Goal: Check status

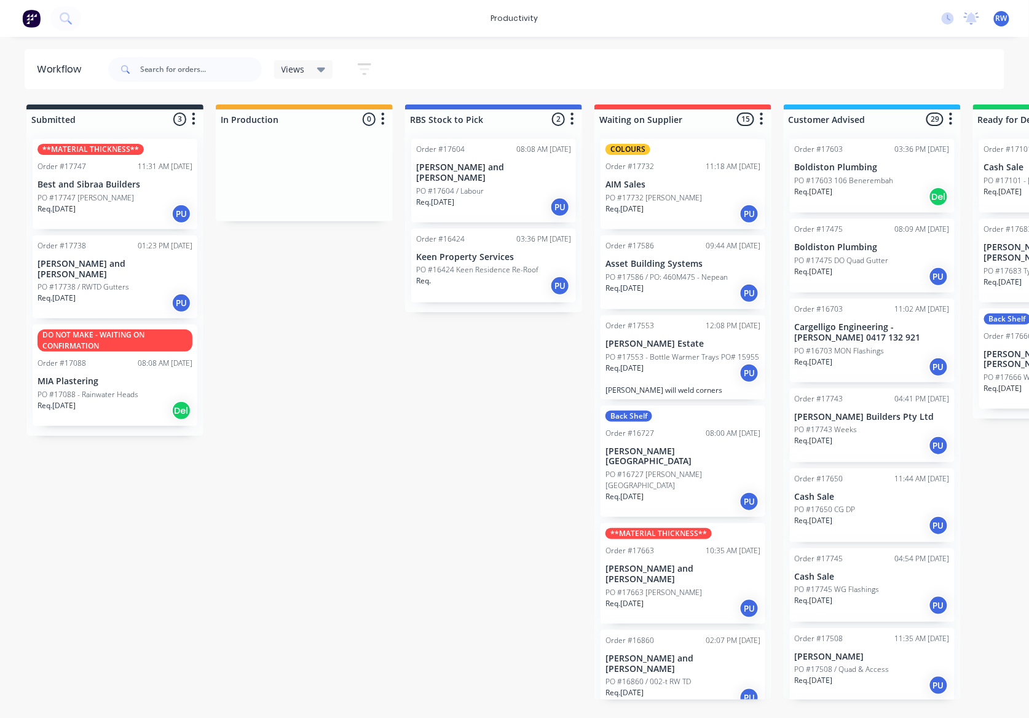
click at [111, 281] on p "PO #17738 / RWTD Gutters" at bounding box center [83, 286] width 92 height 11
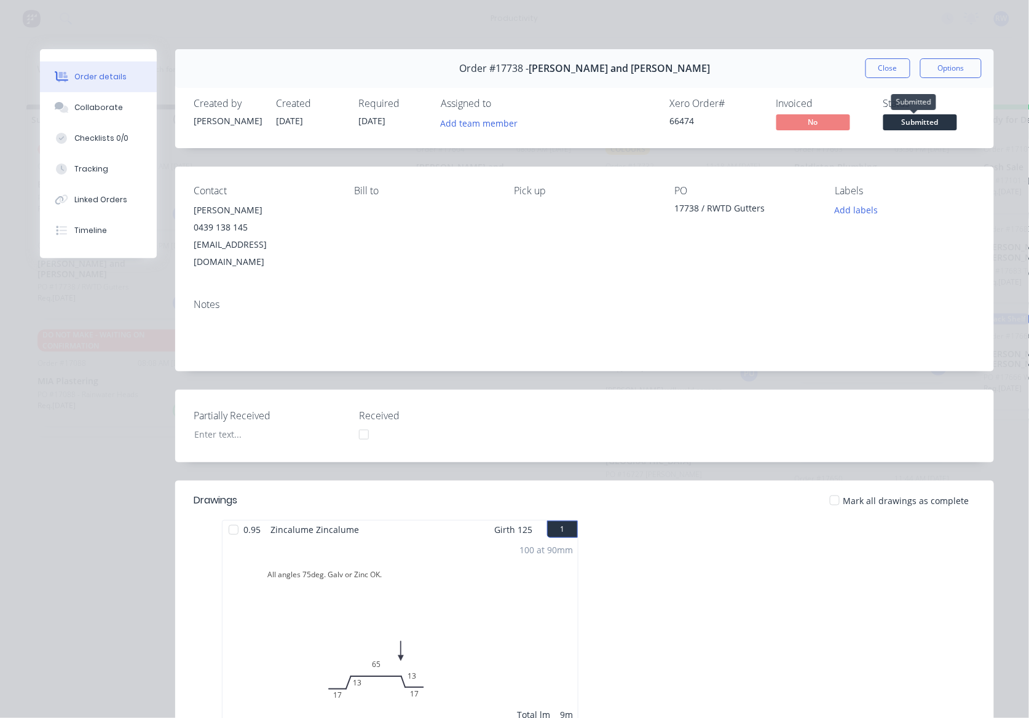
click at [922, 119] on span "Submitted" at bounding box center [920, 121] width 74 height 15
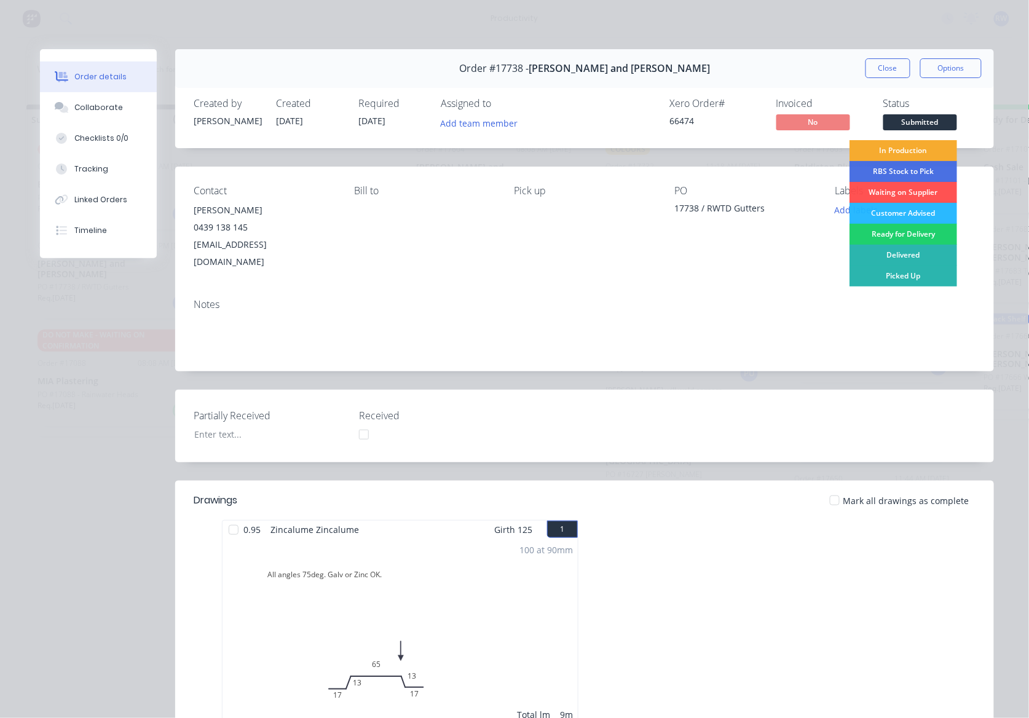
click at [915, 150] on div "In Production" at bounding box center [903, 150] width 108 height 21
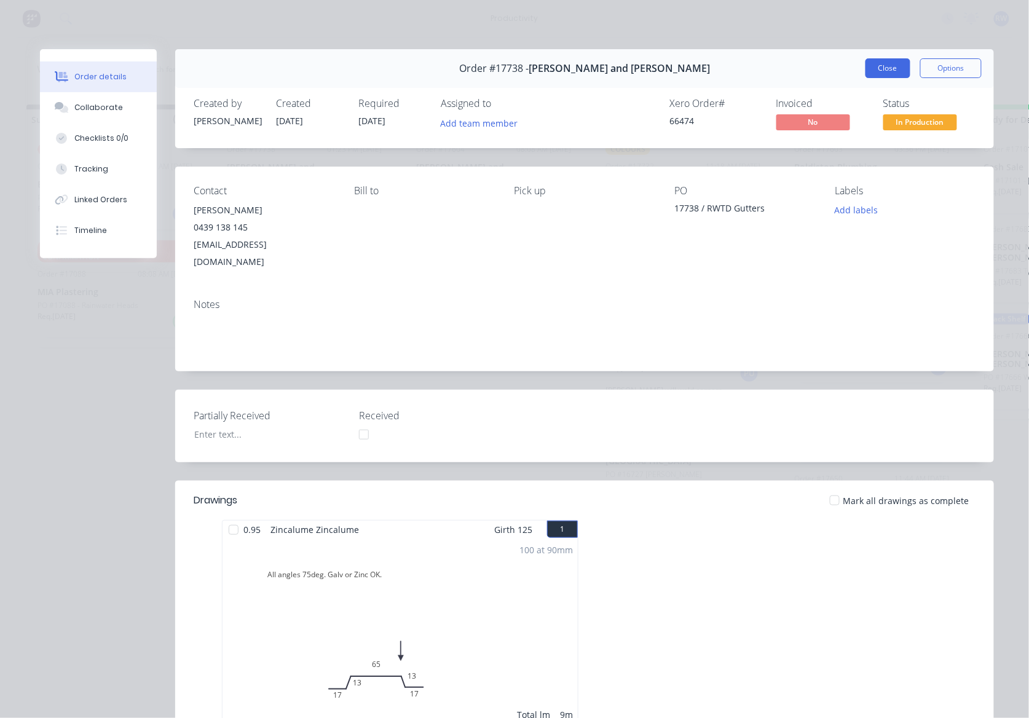
click at [890, 68] on button "Close" at bounding box center [887, 68] width 45 height 20
